Goal: Navigation & Orientation: Find specific page/section

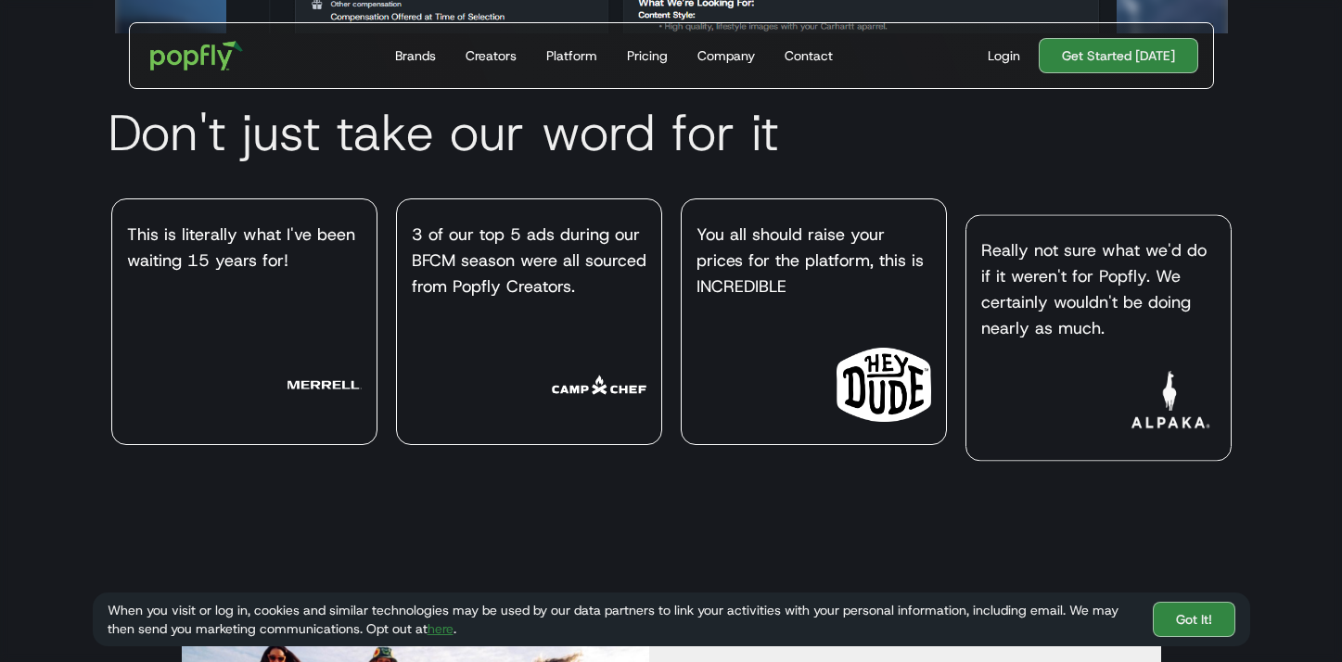
scroll to position [5528, 0]
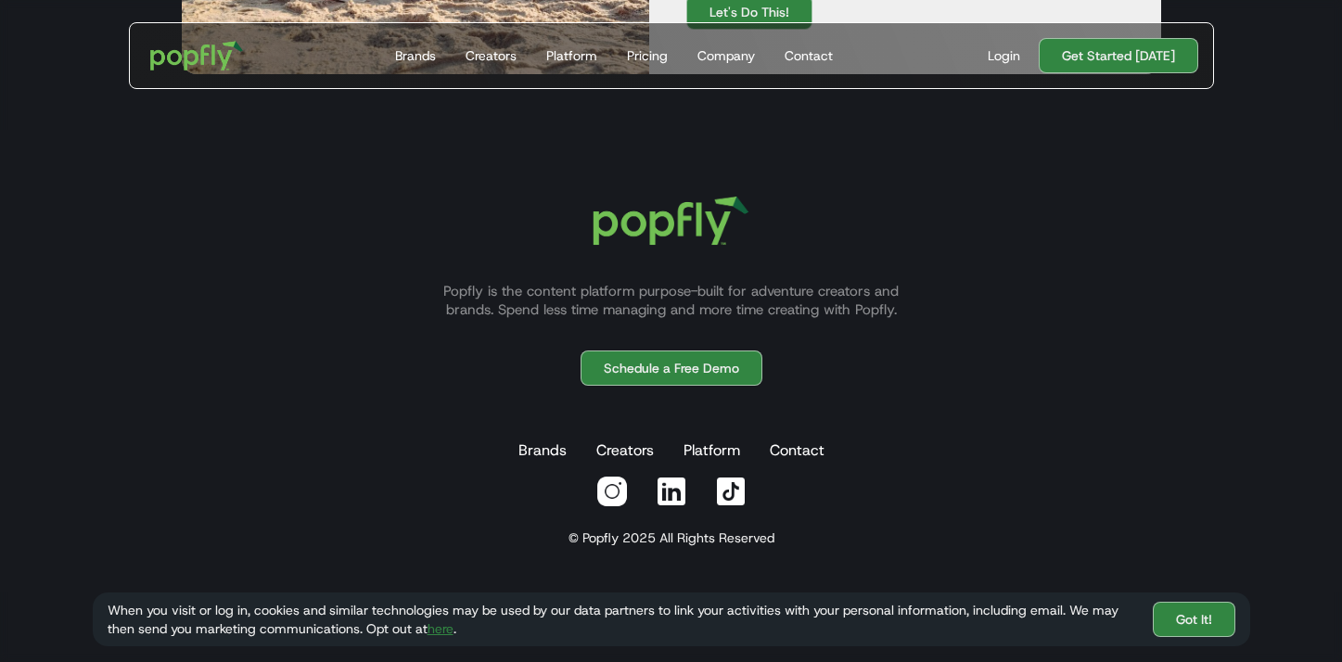
click at [669, 497] on img at bounding box center [671, 491] width 33 height 33
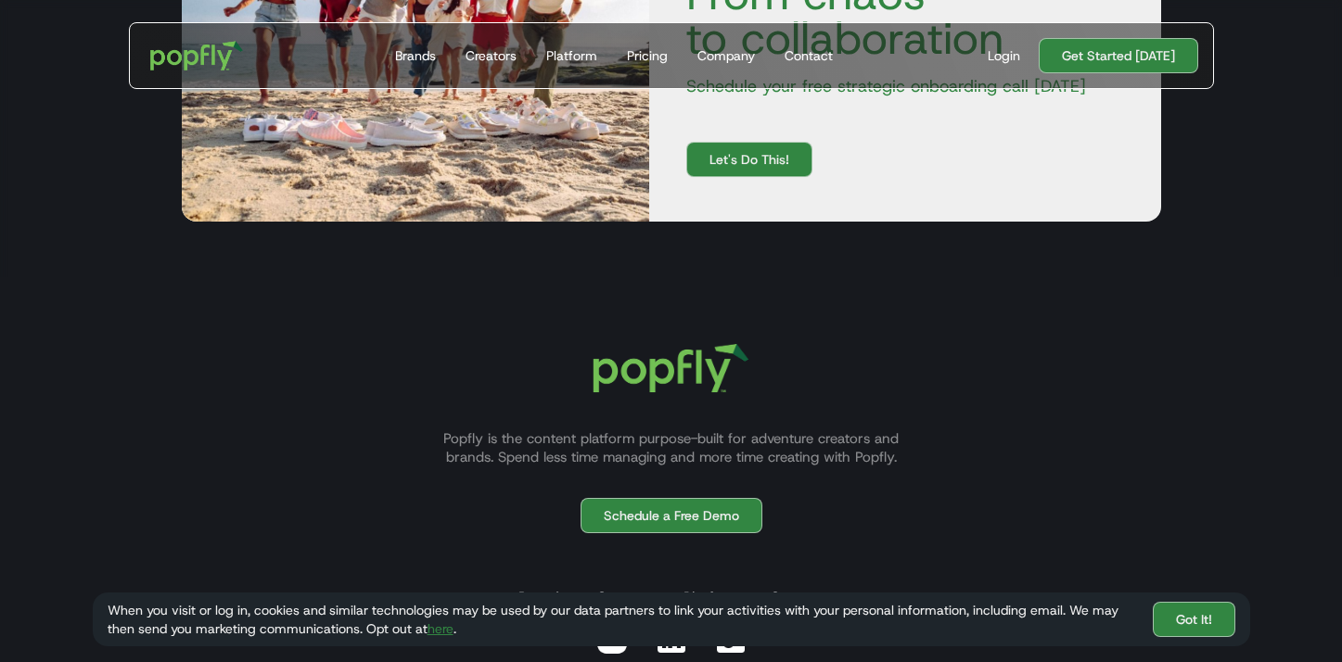
scroll to position [2856, 0]
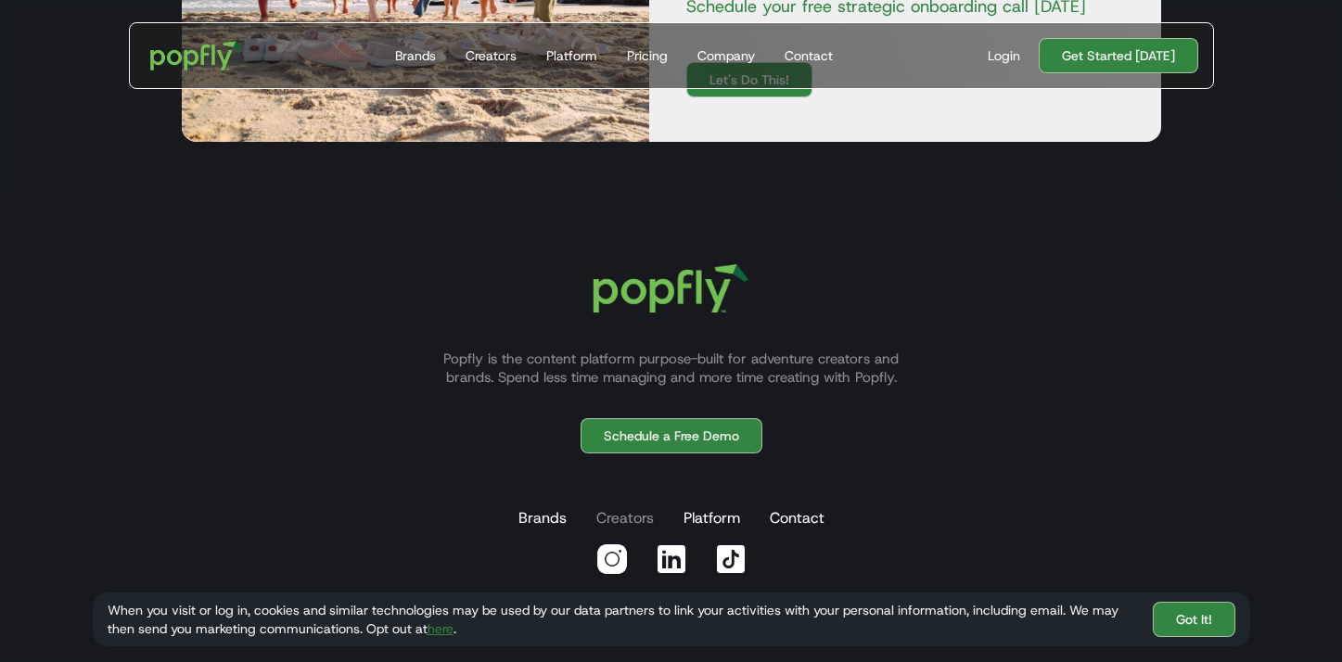
click at [618, 500] on link "Creators" at bounding box center [625, 518] width 65 height 37
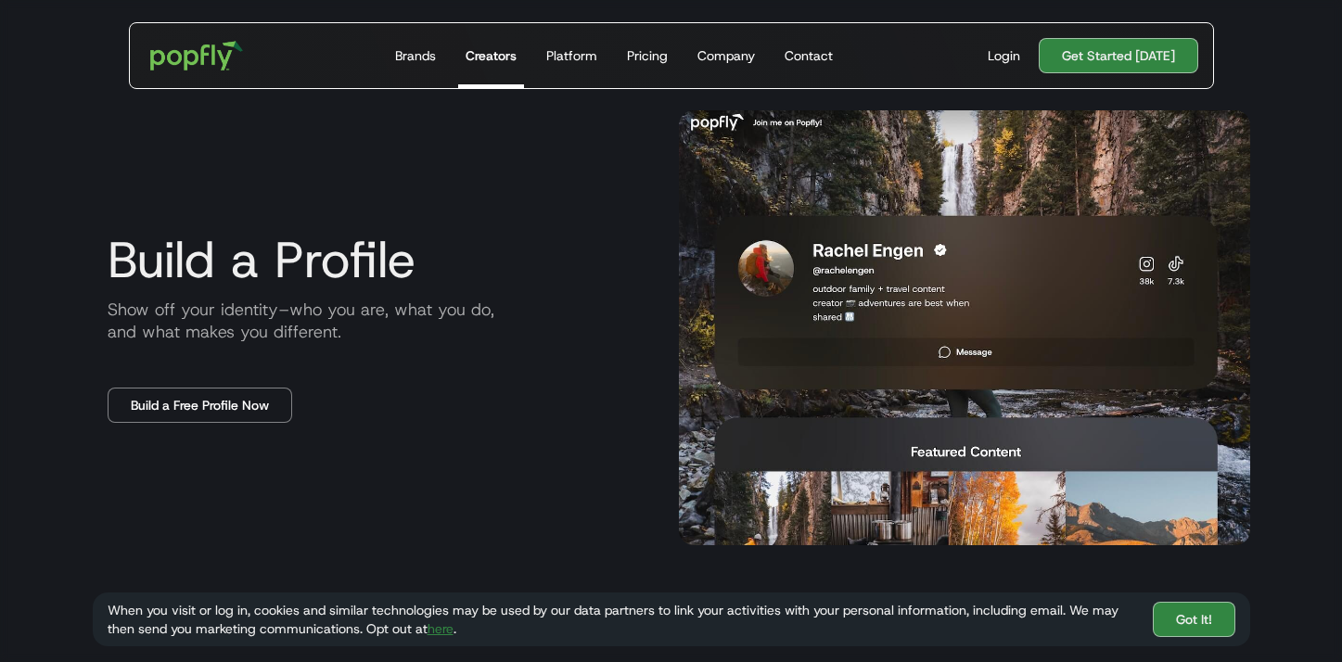
scroll to position [857, 0]
